Goal: Register for event/course

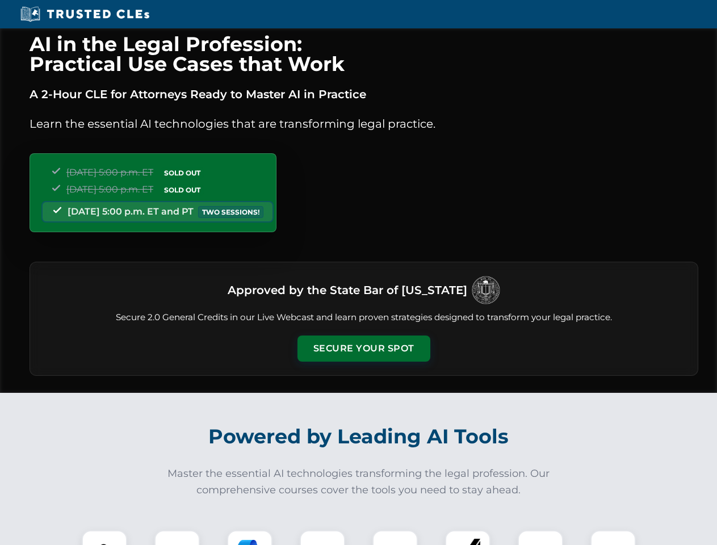
click at [363, 349] on button "Secure Your Spot" at bounding box center [364, 349] width 133 height 26
click at [104, 538] on img at bounding box center [104, 553] width 33 height 33
